Goal: Navigation & Orientation: Find specific page/section

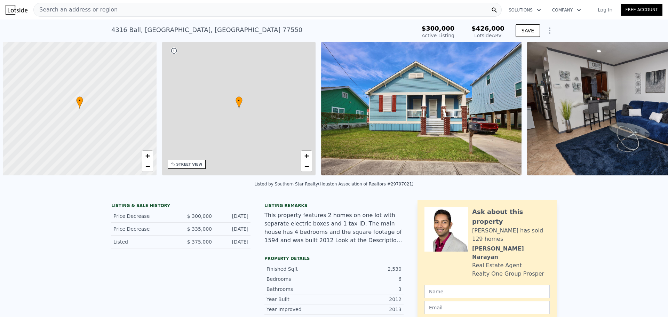
scroll to position [0, 3]
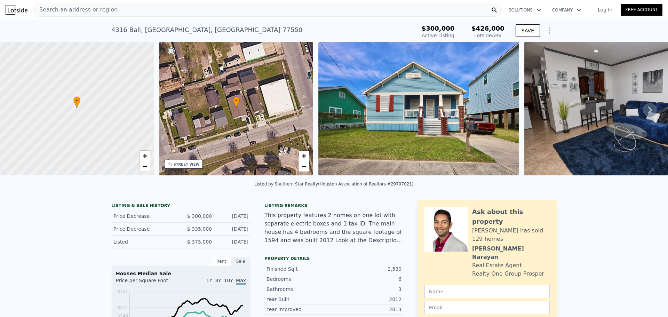
click at [643, 110] on icon at bounding box center [650, 110] width 14 height 14
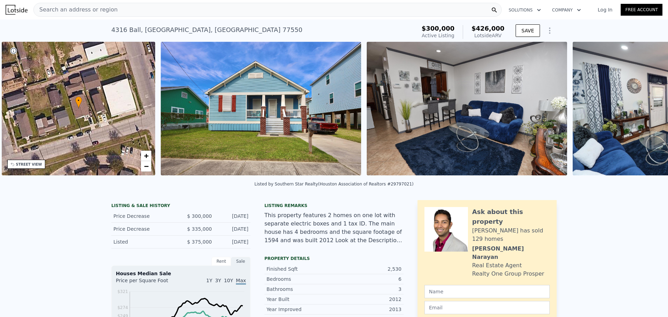
scroll to position [0, 162]
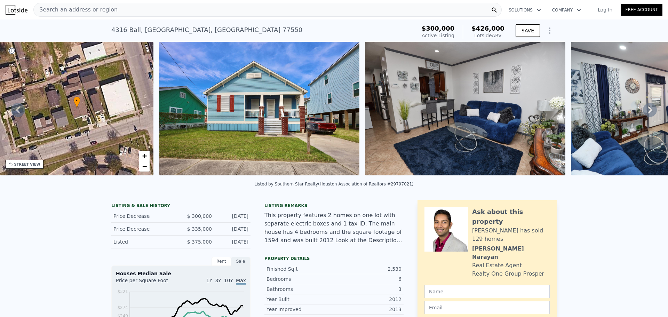
click at [643, 111] on icon at bounding box center [650, 110] width 14 height 14
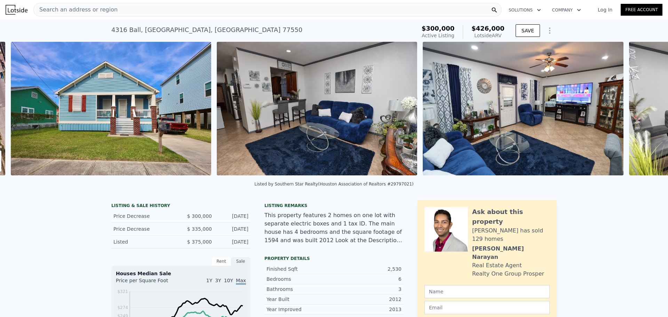
scroll to position [0, 318]
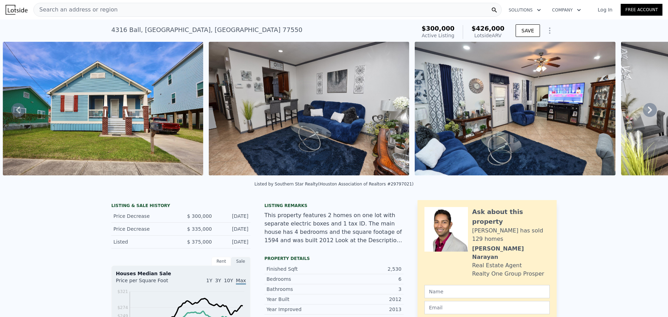
click at [643, 111] on icon at bounding box center [650, 110] width 14 height 14
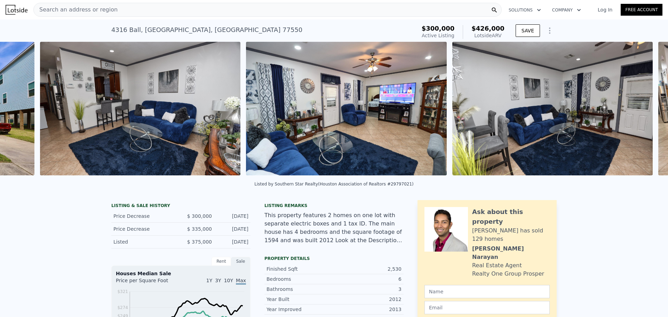
scroll to position [0, 524]
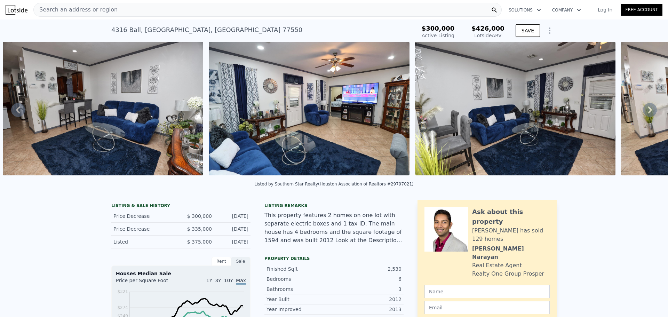
click at [643, 111] on icon at bounding box center [650, 110] width 14 height 14
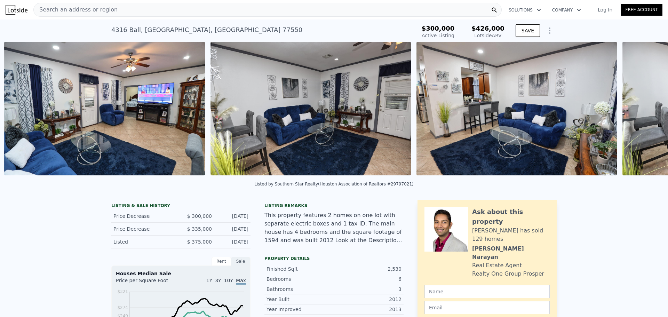
scroll to position [0, 730]
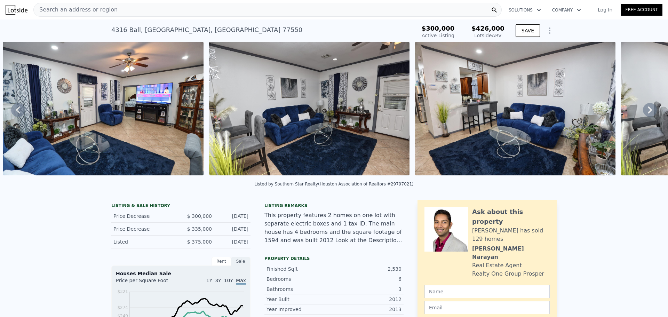
click at [643, 111] on icon at bounding box center [650, 110] width 14 height 14
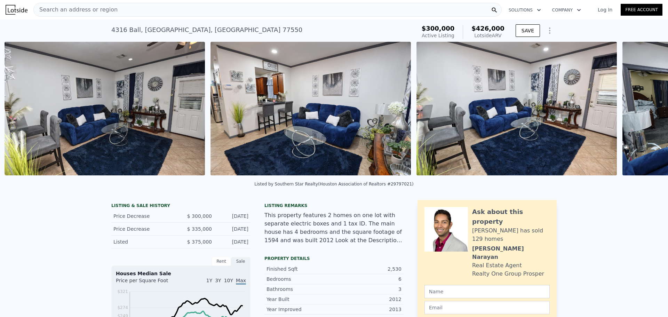
scroll to position [0, 936]
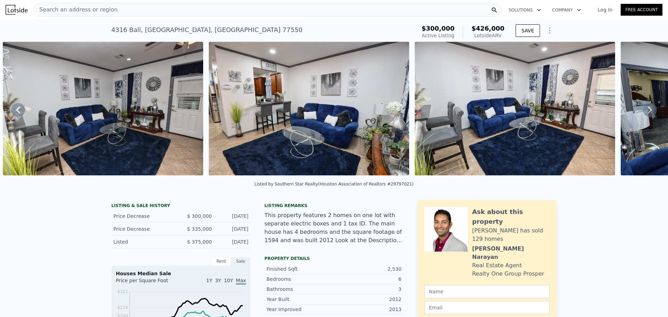
click at [643, 111] on icon at bounding box center [650, 110] width 14 height 14
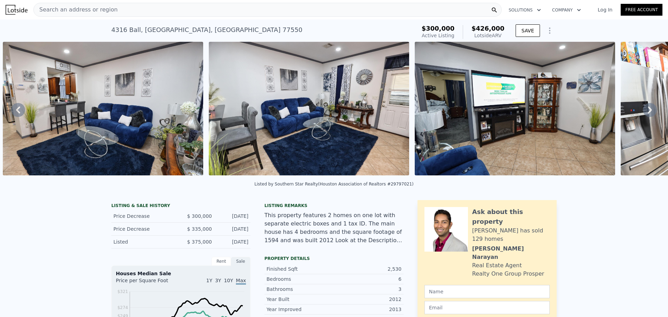
click at [643, 111] on icon at bounding box center [650, 110] width 14 height 14
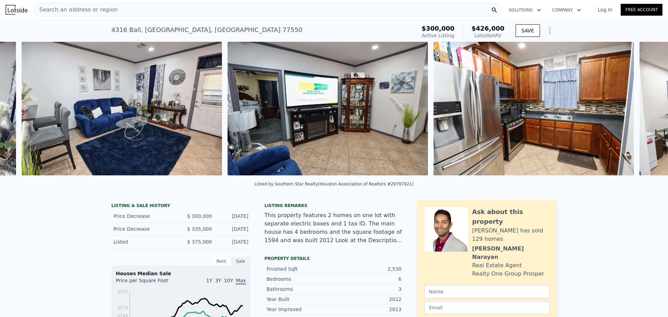
scroll to position [0, 1348]
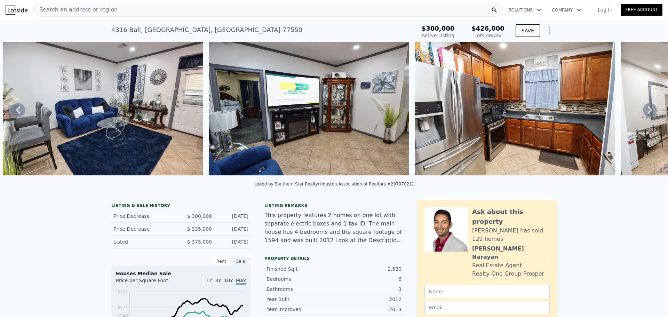
click at [643, 111] on icon at bounding box center [650, 110] width 14 height 14
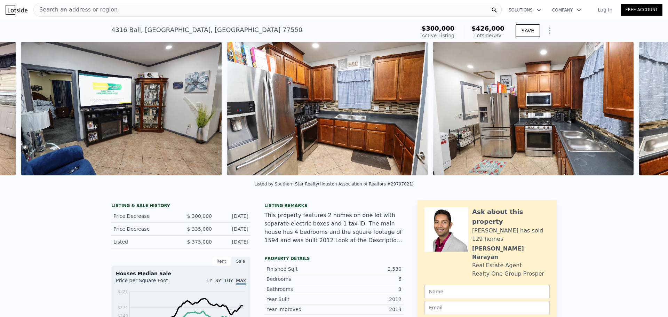
scroll to position [0, 1554]
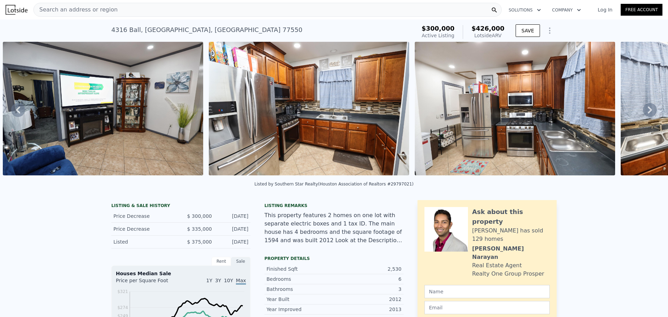
click at [643, 111] on icon at bounding box center [650, 110] width 14 height 14
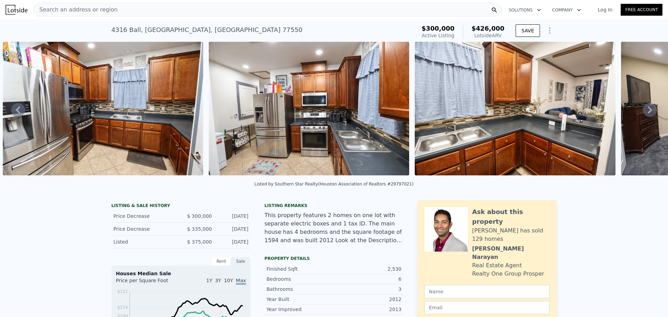
click at [643, 111] on icon at bounding box center [650, 110] width 14 height 14
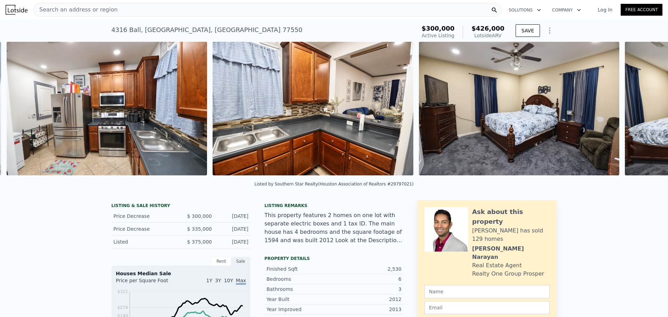
scroll to position [0, 1966]
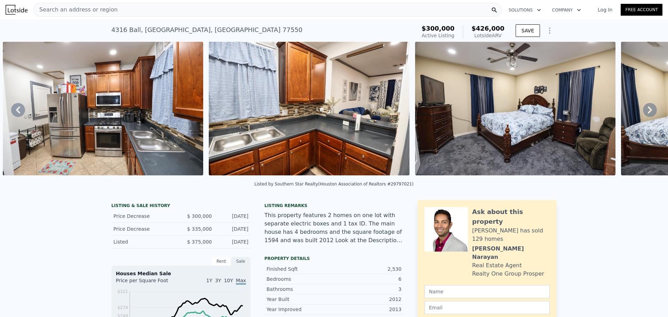
click at [643, 111] on icon at bounding box center [650, 110] width 14 height 14
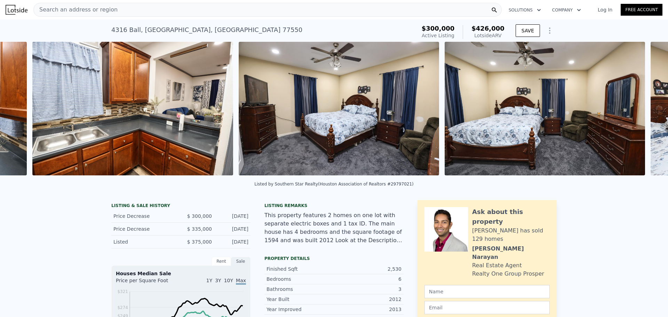
scroll to position [0, 2172]
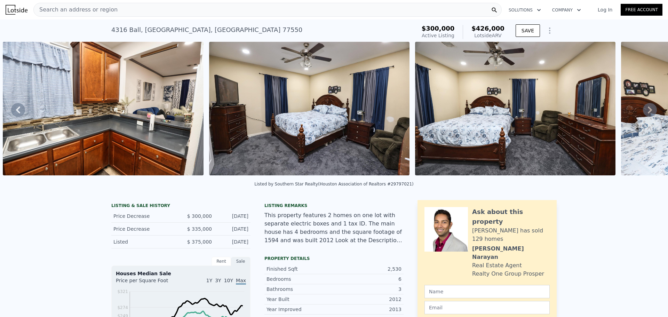
click at [643, 111] on icon at bounding box center [650, 110] width 14 height 14
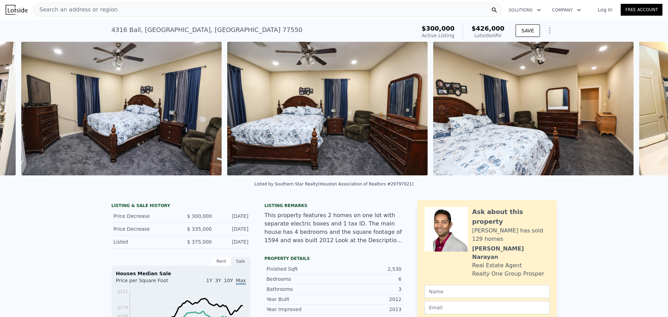
scroll to position [0, 2378]
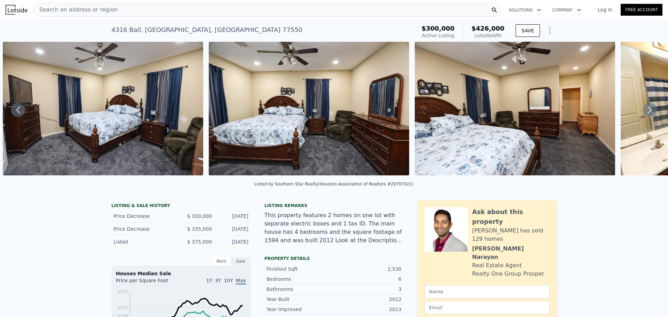
click at [643, 111] on icon at bounding box center [650, 110] width 14 height 14
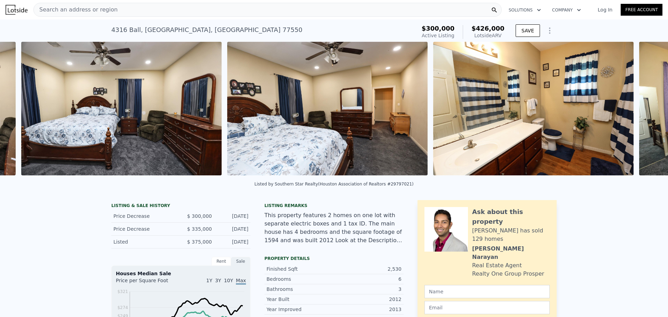
scroll to position [0, 2584]
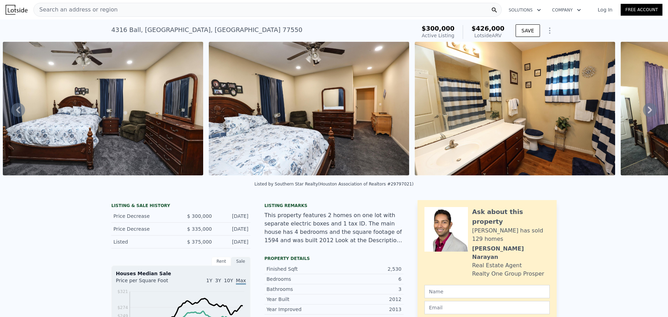
click at [643, 111] on icon at bounding box center [650, 110] width 14 height 14
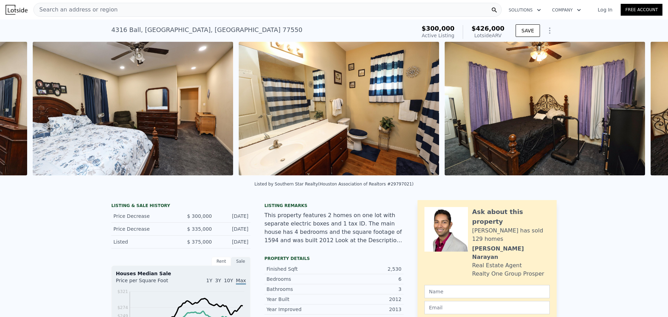
scroll to position [0, 2790]
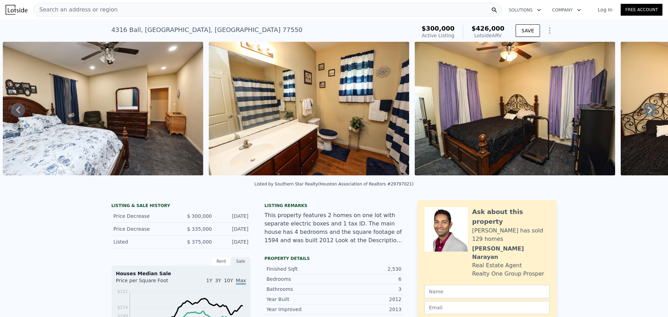
click at [643, 111] on icon at bounding box center [650, 110] width 14 height 14
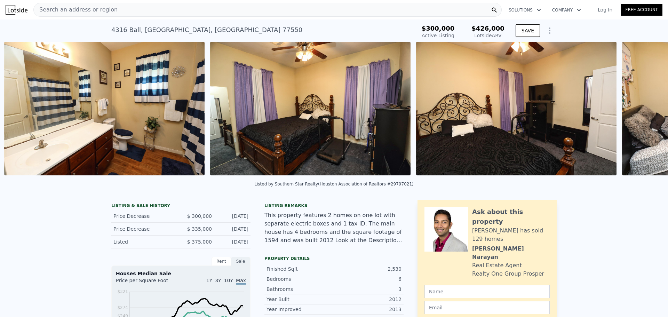
scroll to position [0, 2996]
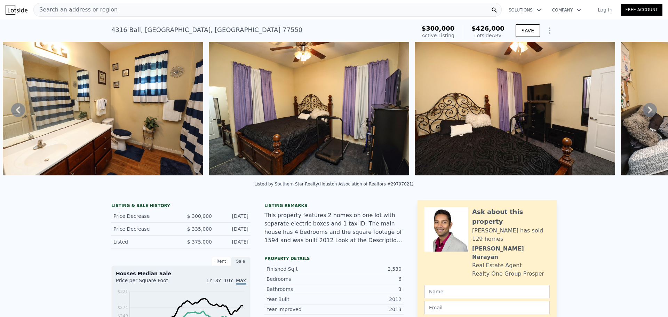
click at [643, 111] on icon at bounding box center [650, 110] width 14 height 14
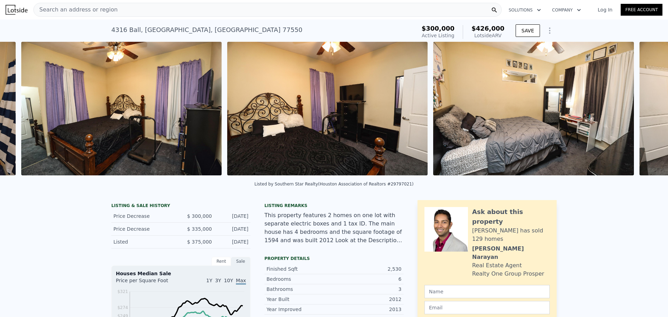
scroll to position [0, 3202]
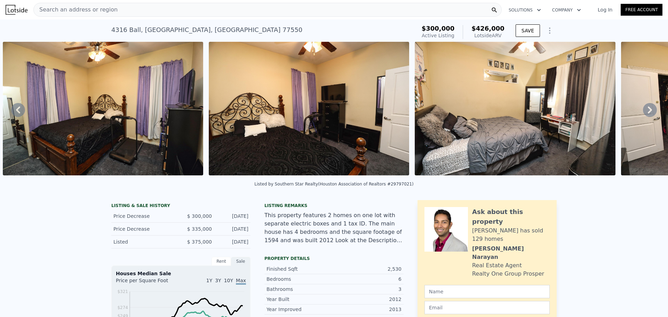
click at [643, 111] on icon at bounding box center [650, 110] width 14 height 14
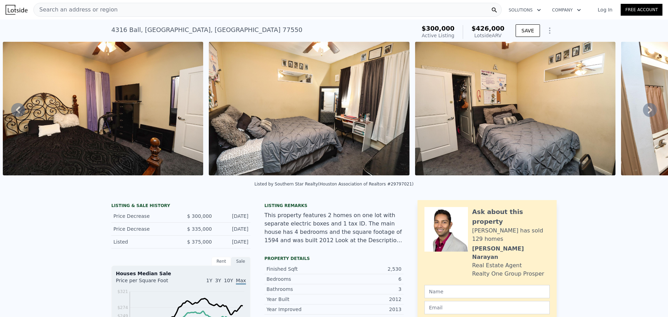
click at [643, 111] on icon at bounding box center [650, 110] width 14 height 14
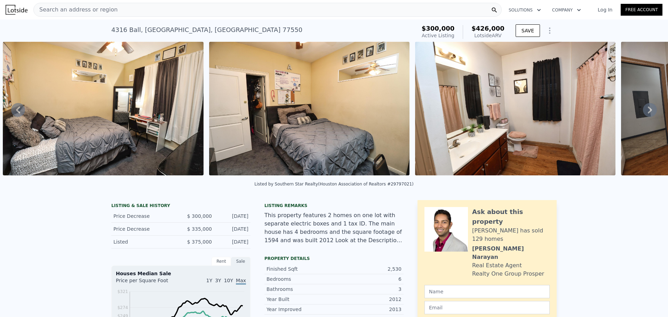
click at [643, 111] on icon at bounding box center [650, 110] width 14 height 14
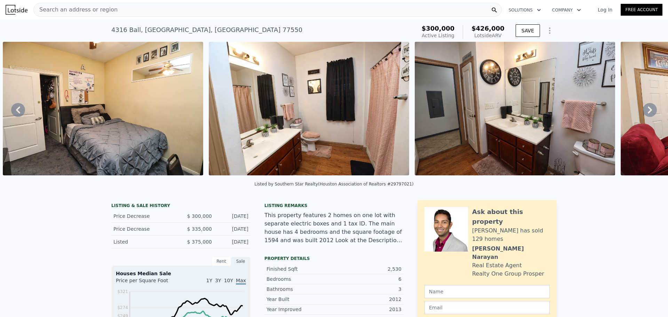
click at [643, 111] on icon at bounding box center [650, 110] width 14 height 14
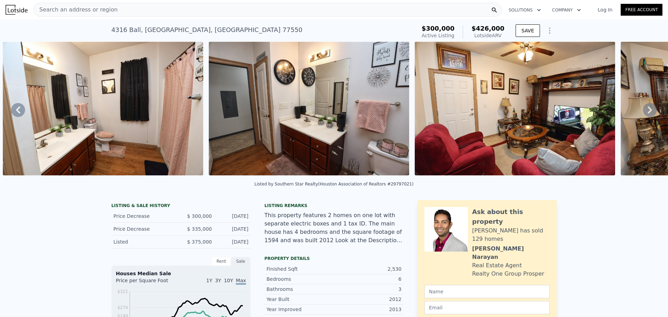
click at [643, 111] on icon at bounding box center [650, 110] width 14 height 14
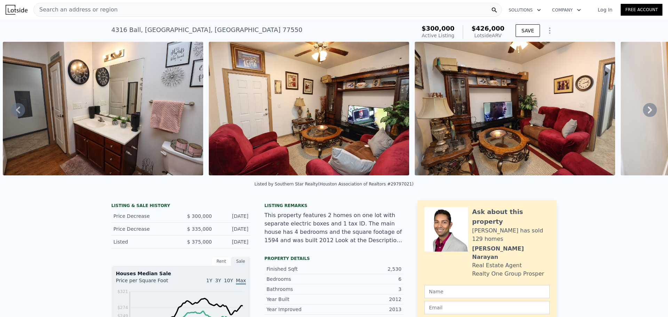
click at [643, 111] on icon at bounding box center [650, 110] width 14 height 14
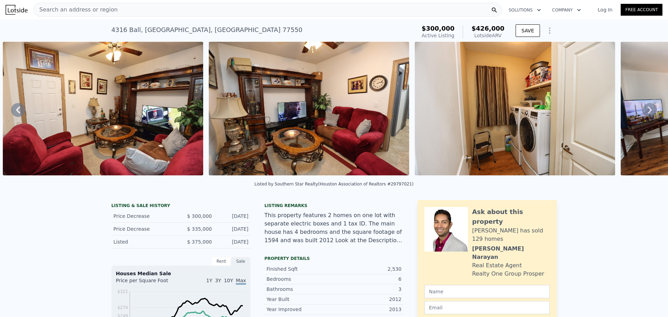
click at [643, 111] on icon at bounding box center [650, 110] width 14 height 14
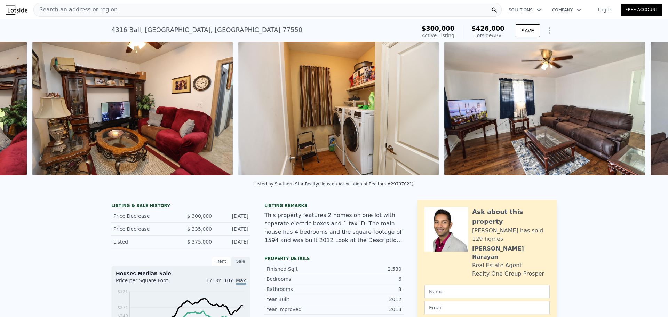
scroll to position [0, 4643]
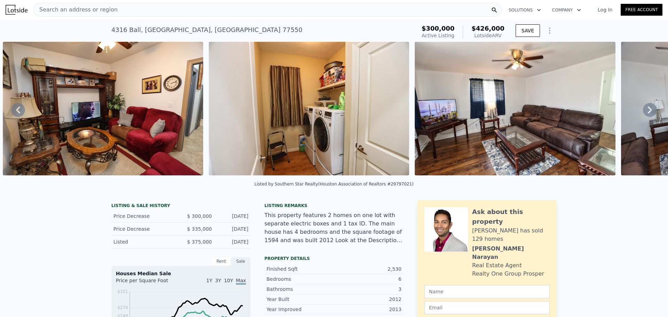
click at [643, 111] on icon at bounding box center [650, 110] width 14 height 14
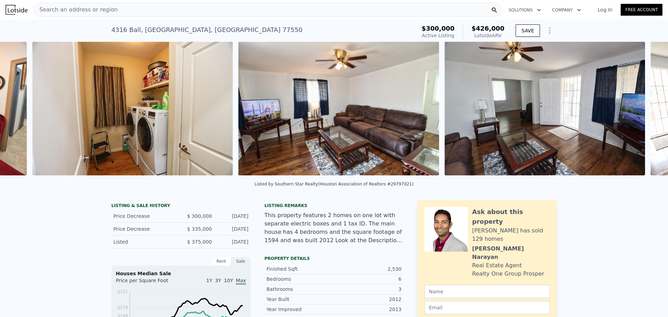
scroll to position [0, 4849]
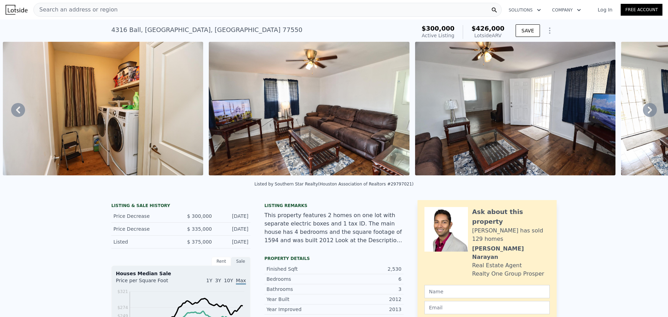
click at [643, 111] on icon at bounding box center [650, 110] width 14 height 14
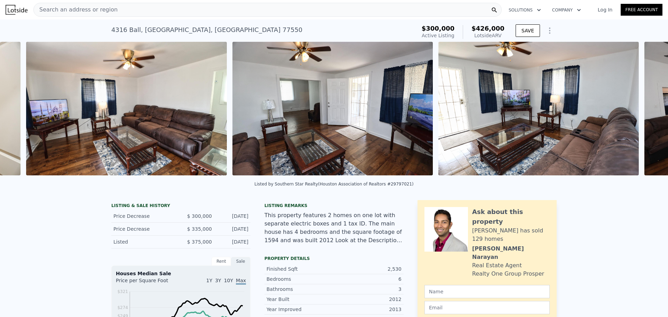
scroll to position [0, 5055]
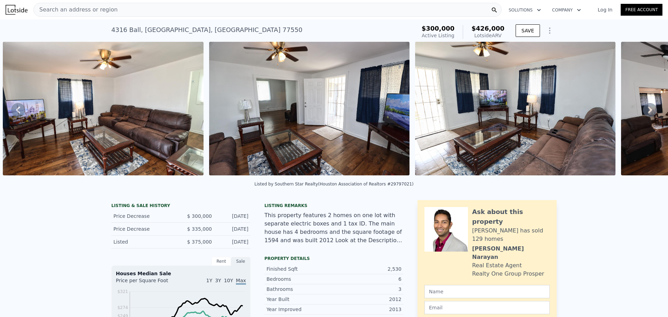
click at [643, 111] on icon at bounding box center [650, 110] width 14 height 14
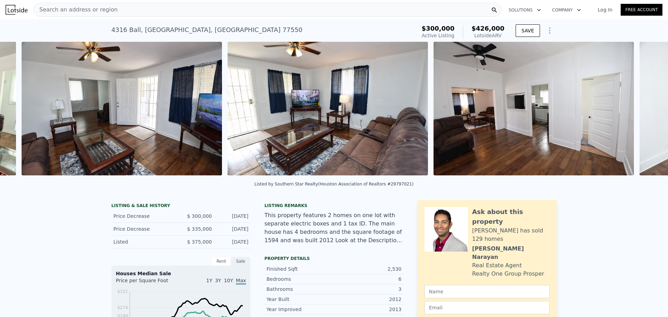
scroll to position [0, 5262]
